Goal: Information Seeking & Learning: Learn about a topic

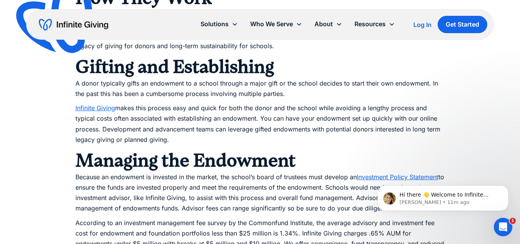
scroll to position [731, 0]
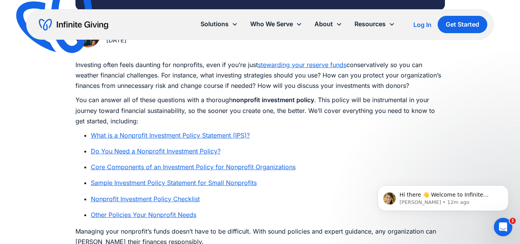
scroll to position [423, 0]
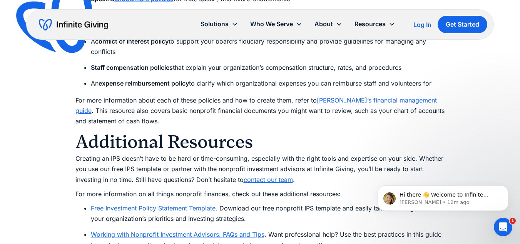
scroll to position [4210, 0]
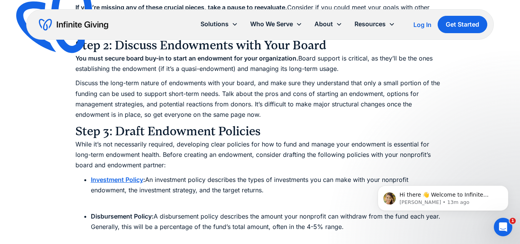
scroll to position [3308, 0]
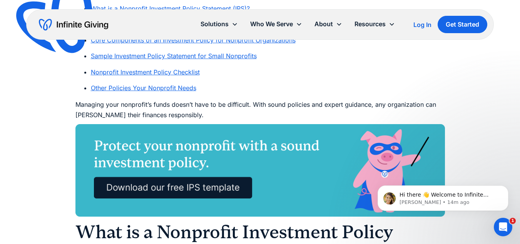
scroll to position [616, 0]
